Goal: Task Accomplishment & Management: Manage account settings

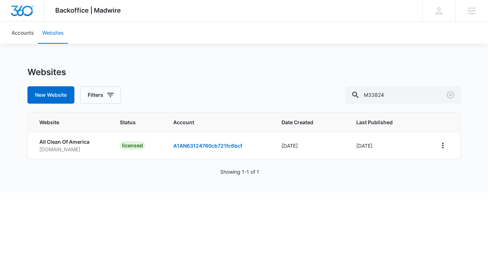
click at [393, 96] on input "M33824" at bounding box center [402, 94] width 115 height 17
type input "M166640"
click at [455, 145] on td at bounding box center [444, 145] width 32 height 27
click at [445, 146] on icon "View More" at bounding box center [442, 145] width 9 height 9
click at [409, 177] on link "Edit Website" at bounding box center [402, 176] width 29 height 6
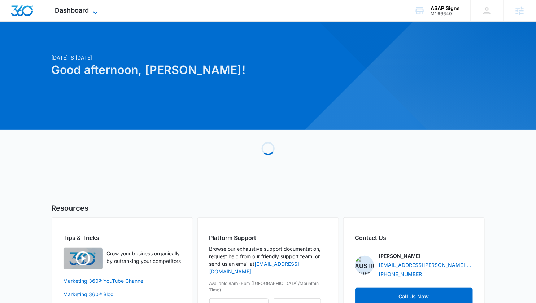
click at [92, 14] on icon at bounding box center [95, 12] width 9 height 9
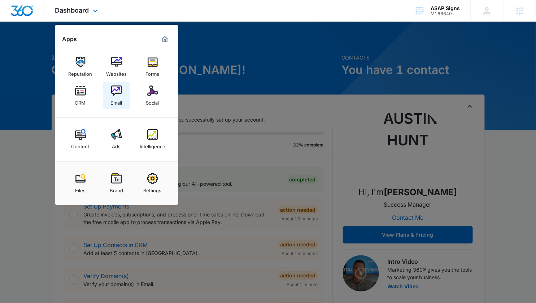
click at [117, 90] on img at bounding box center [116, 91] width 11 height 11
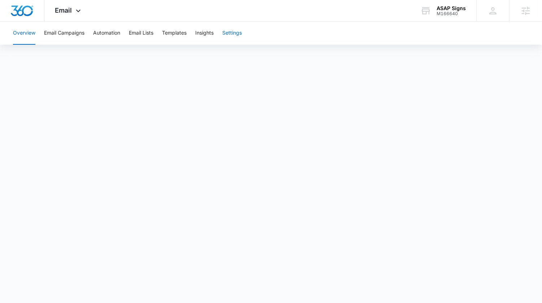
click at [233, 36] on button "Settings" at bounding box center [231, 33] width 19 height 23
